Goal: Navigation & Orientation: Find specific page/section

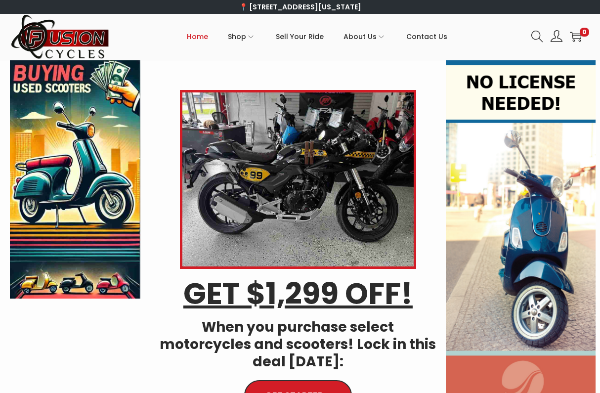
click at [166, 142] on link "Scooters" at bounding box center [169, 152] width 66 height 23
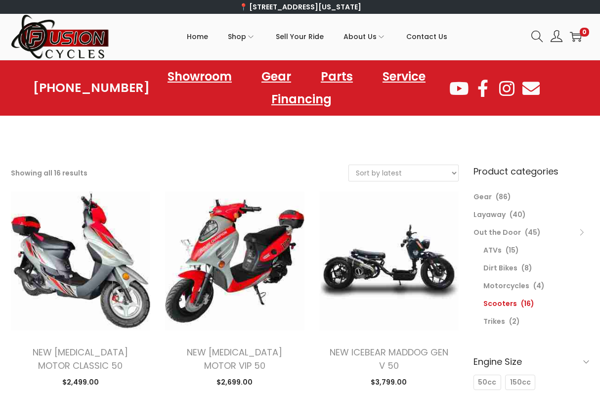
click at [172, 123] on link "Motorcycles" at bounding box center [169, 130] width 66 height 23
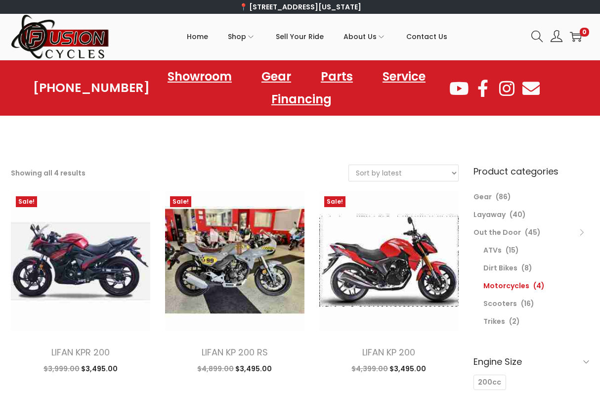
click at [500, 317] on link "Trikes" at bounding box center [494, 321] width 22 height 10
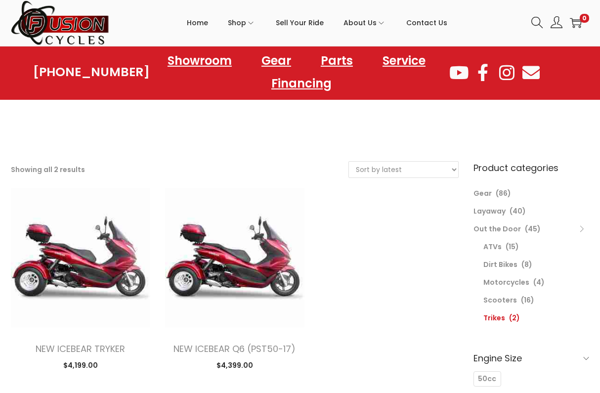
scroll to position [15, 0]
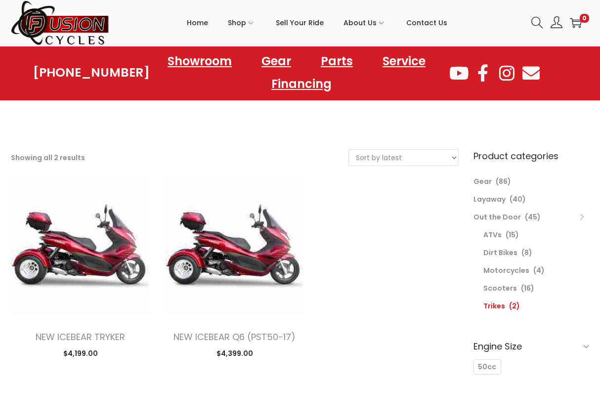
click at [511, 216] on link "Out the Door" at bounding box center [496, 217] width 47 height 10
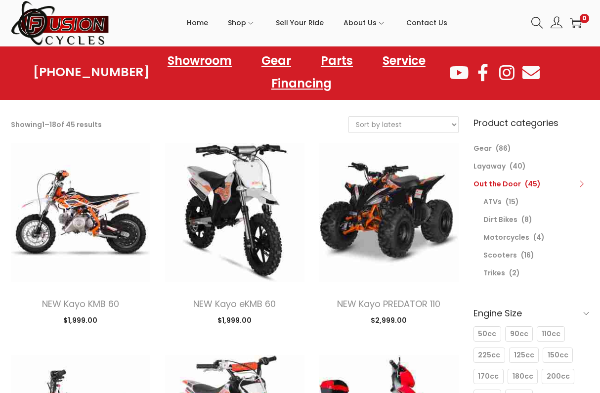
scroll to position [39, 0]
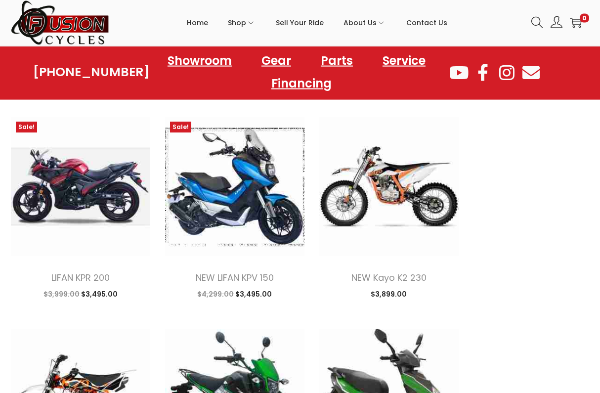
scroll to position [934, 0]
